Goal: Communication & Community: Answer question/provide support

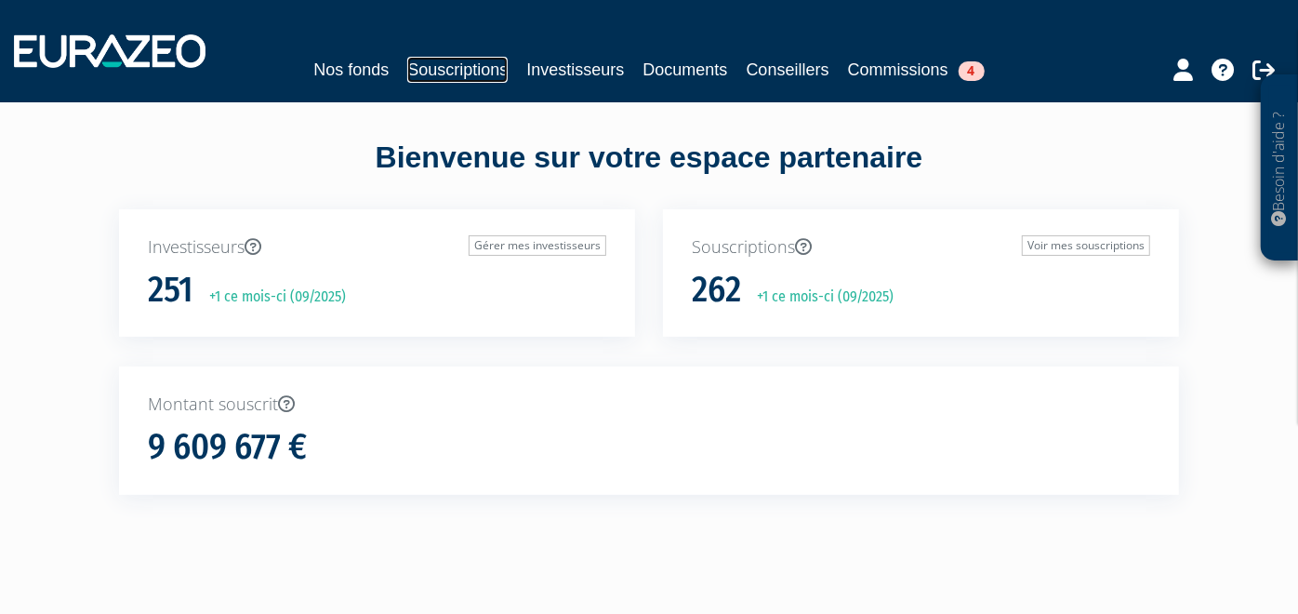
click at [481, 82] on link "Souscriptions" at bounding box center [457, 70] width 100 height 26
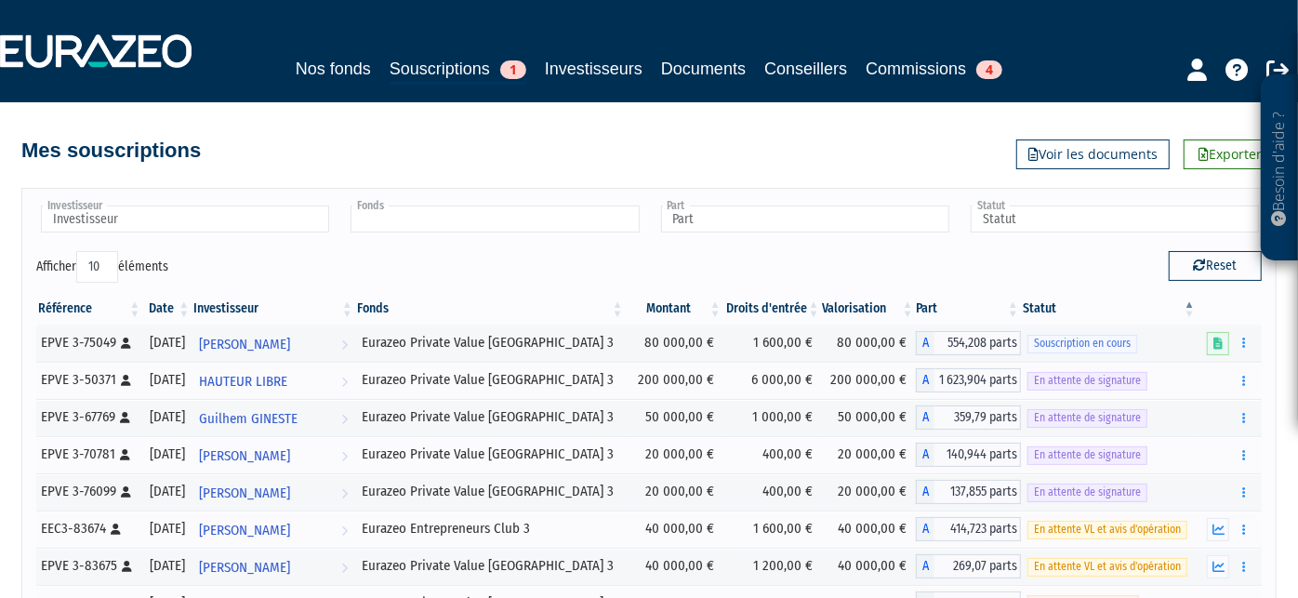
click at [389, 228] on input "text" at bounding box center [494, 218] width 288 height 27
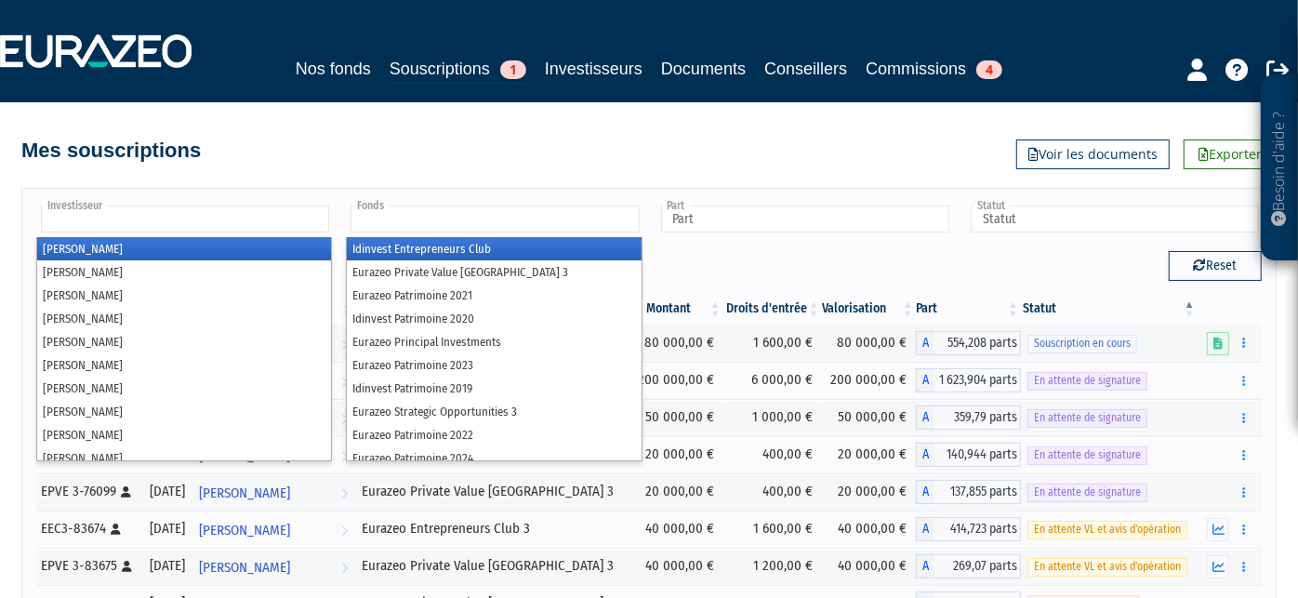
click at [201, 234] on ul at bounding box center [184, 220] width 296 height 34
type input "Fonds"
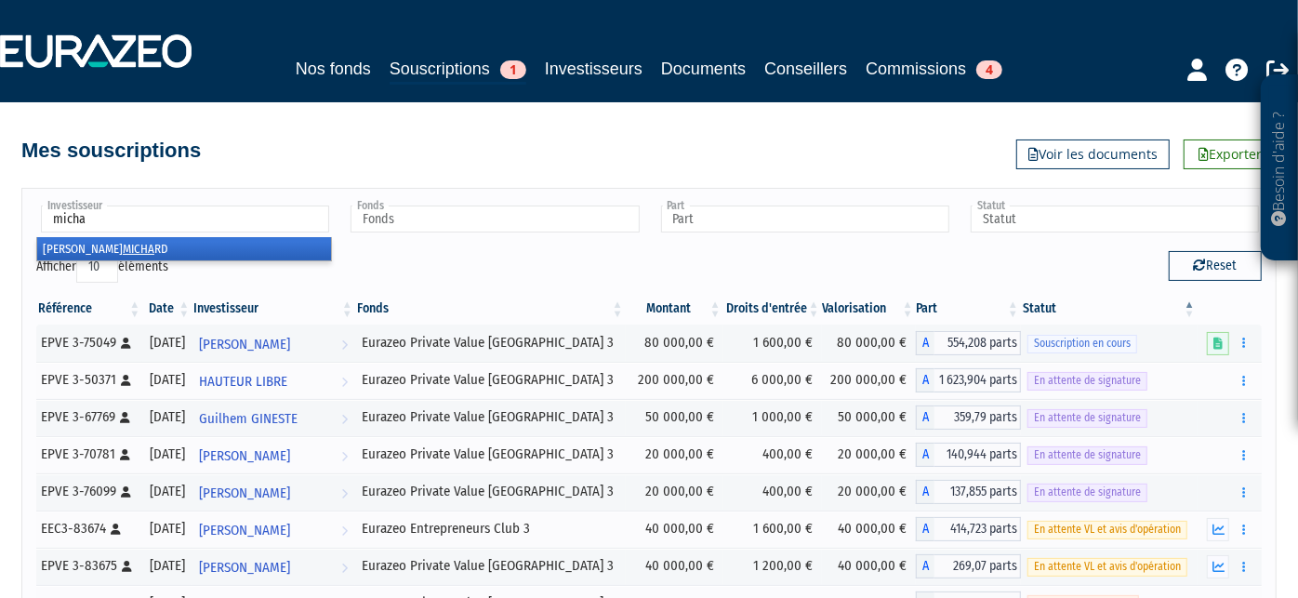
type input "michar"
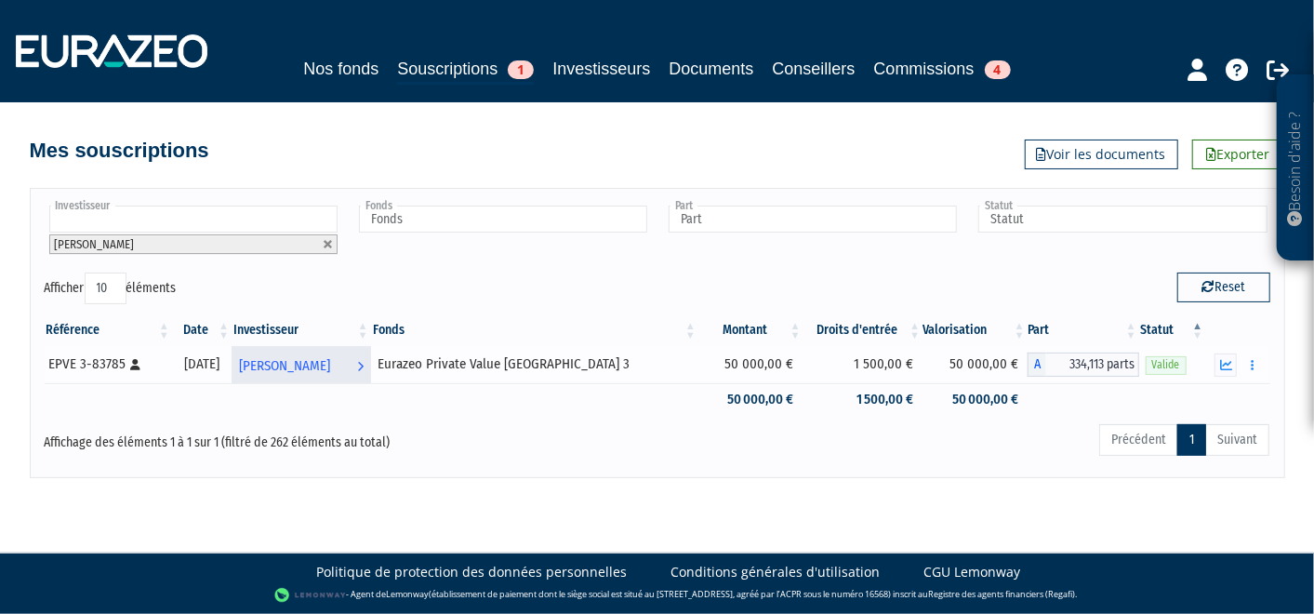
click at [312, 363] on span "[PERSON_NAME]" at bounding box center [284, 366] width 91 height 34
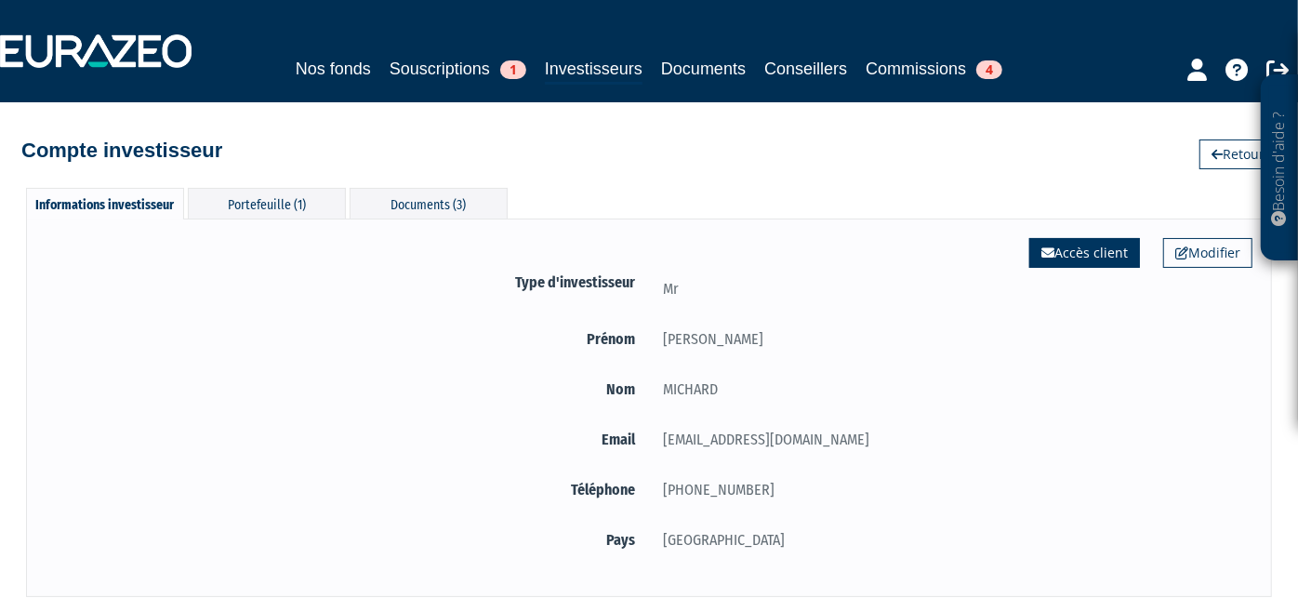
click at [1066, 253] on link "Accès client" at bounding box center [1084, 253] width 111 height 30
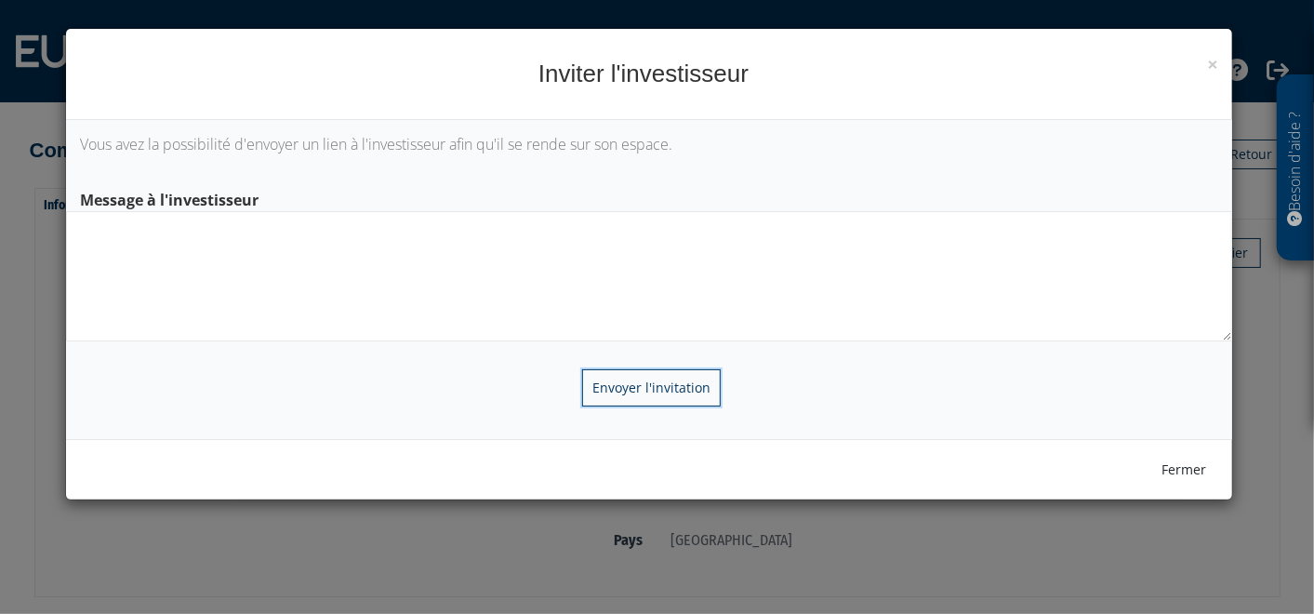
click at [670, 390] on input "Envoyer l'invitation" at bounding box center [651, 387] width 139 height 37
